Goal: Task Accomplishment & Management: Complete application form

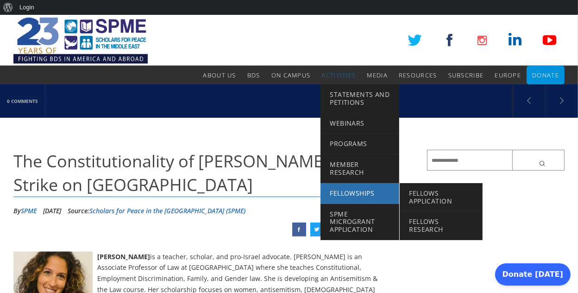
click at [364, 195] on span "Fellowships" at bounding box center [352, 192] width 44 height 9
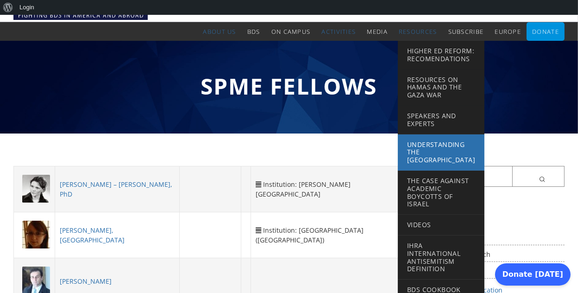
scroll to position [14, 0]
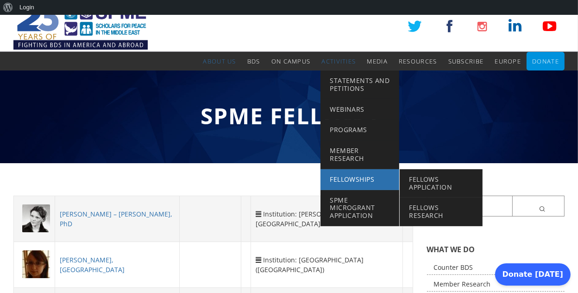
click at [359, 178] on span "Fellowships" at bounding box center [352, 179] width 44 height 9
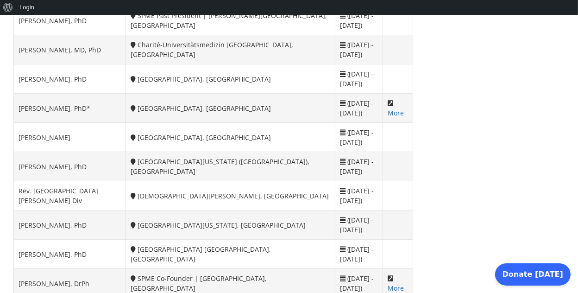
scroll to position [1063, 0]
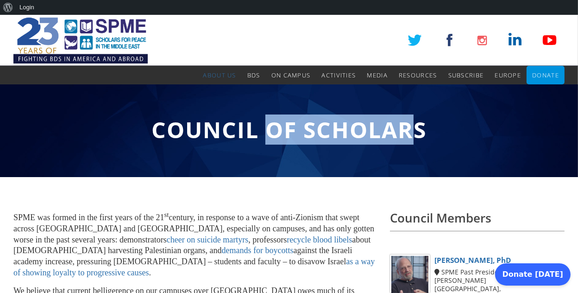
drag, startPoint x: 273, startPoint y: 132, endPoint x: 413, endPoint y: 132, distance: 139.4
click at [412, 132] on span "Council of Scholars" at bounding box center [288, 129] width 275 height 30
click at [414, 132] on span "Council of Scholars" at bounding box center [288, 129] width 275 height 30
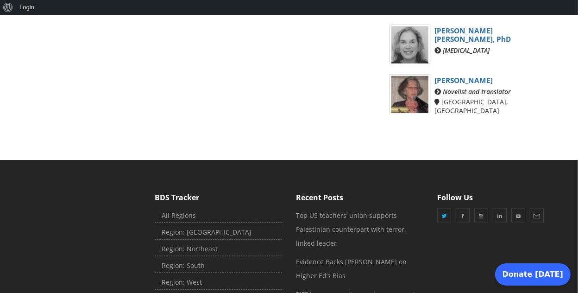
scroll to position [923, 0]
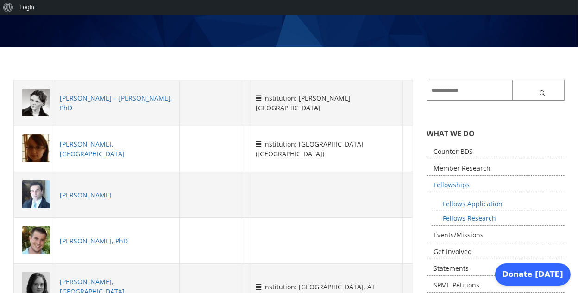
scroll to position [142, 0]
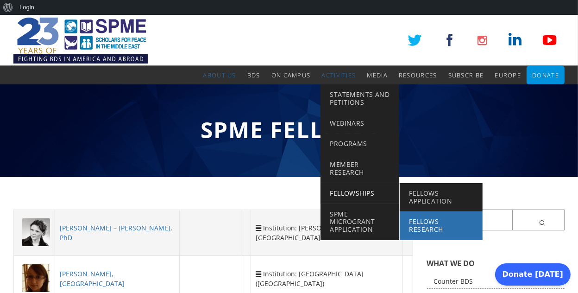
click at [426, 223] on span "Fellows Research" at bounding box center [426, 225] width 34 height 17
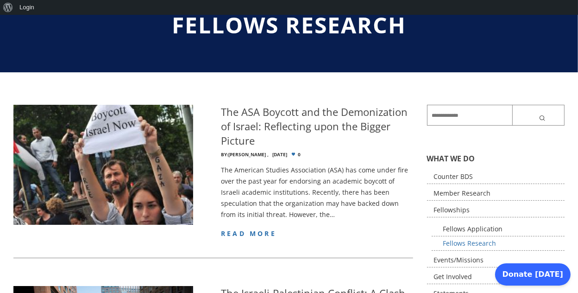
scroll to position [106, 0]
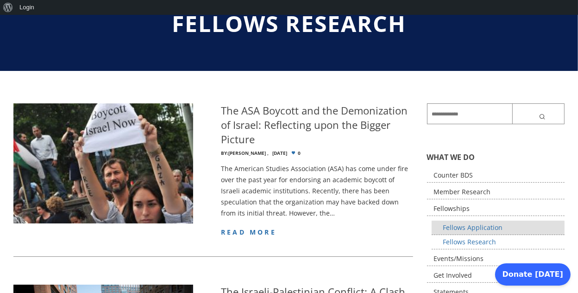
click at [492, 230] on link "Fellows Application" at bounding box center [498, 227] width 133 height 14
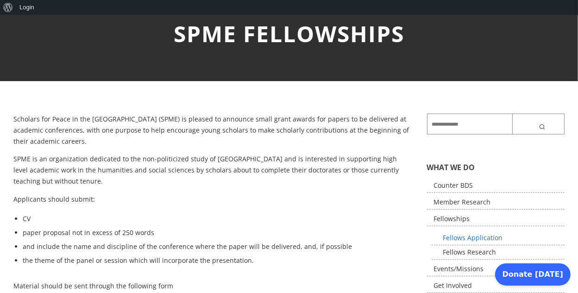
scroll to position [96, 0]
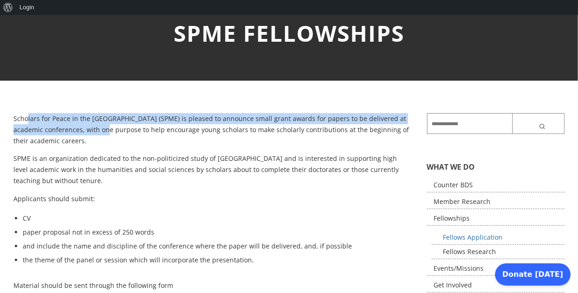
drag, startPoint x: 29, startPoint y: 122, endPoint x: 110, endPoint y: 128, distance: 81.3
click at [107, 128] on p "Scholars for Peace in the [GEOGRAPHIC_DATA] (SPME) is pleased to announce small…" at bounding box center [213, 129] width 400 height 33
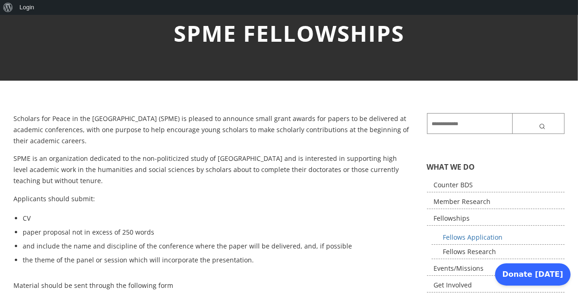
click at [121, 128] on p "Scholars for Peace in the [GEOGRAPHIC_DATA] (SPME) is pleased to announce small…" at bounding box center [213, 129] width 400 height 33
click at [161, 128] on p "Scholars for Peace in the [GEOGRAPHIC_DATA] (SPME) is pleased to announce small…" at bounding box center [213, 129] width 400 height 33
drag, startPoint x: 216, startPoint y: 119, endPoint x: 256, endPoint y: 121, distance: 39.4
click at [256, 121] on p "Scholars for Peace in the [GEOGRAPHIC_DATA] (SPME) is pleased to announce small…" at bounding box center [213, 129] width 400 height 33
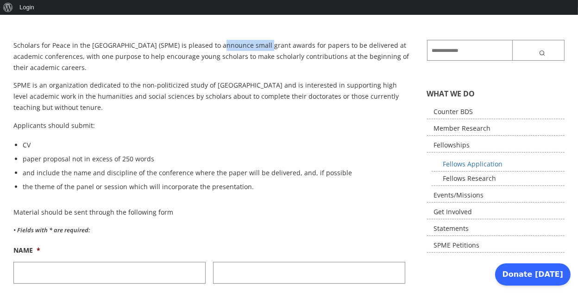
scroll to position [163, 0]
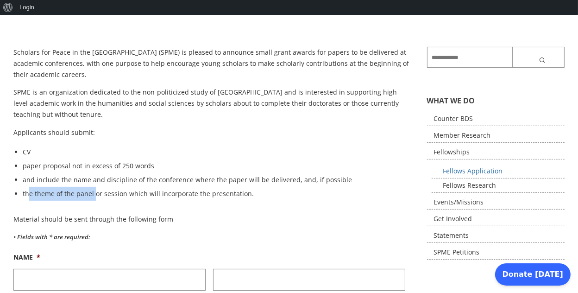
drag, startPoint x: 28, startPoint y: 197, endPoint x: 111, endPoint y: 197, distance: 82.9
click at [98, 196] on li "the theme of the panel or session which will incorporate the presentation." at bounding box center [218, 194] width 390 height 14
click at [121, 198] on li "the theme of the panel or session which will incorporate the presentation." at bounding box center [218, 194] width 390 height 14
